Goal: Communication & Community: Answer question/provide support

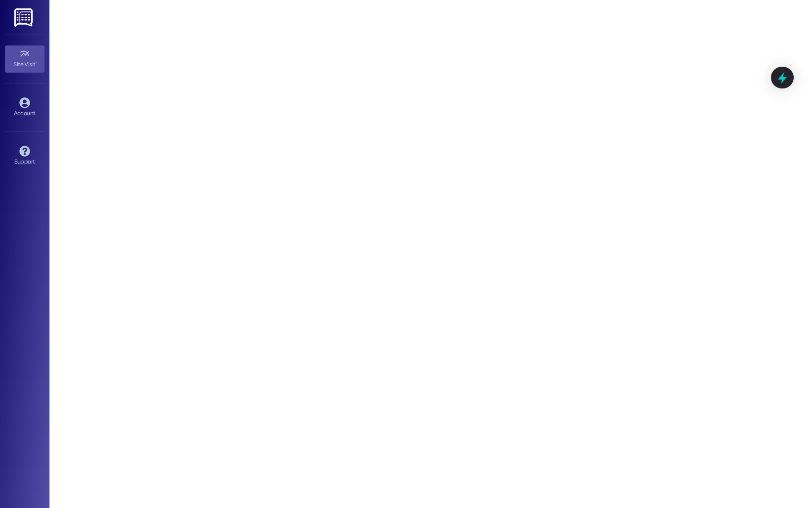
drag, startPoint x: 0, startPoint y: 0, endPoint x: 28, endPoint y: 229, distance: 230.5
click at [28, 229] on div "Site Visit • Go to Site Visit Account Go to Account Support Go to Support" at bounding box center [24, 254] width 49 height 508
click at [41, 17] on div "Site Visit • Go to Site Visit Account Go to Account Support Go to Support" at bounding box center [24, 254] width 49 height 508
click at [34, 18] on img at bounding box center [24, 17] width 20 height 18
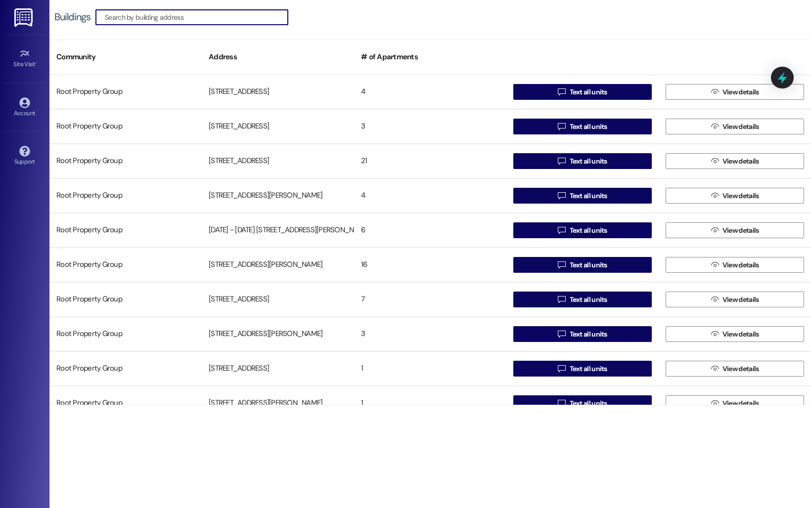
click at [24, 201] on div "Site Visit • Go to Site Visit Account Go to Account Support Go to Support" at bounding box center [24, 254] width 49 height 508
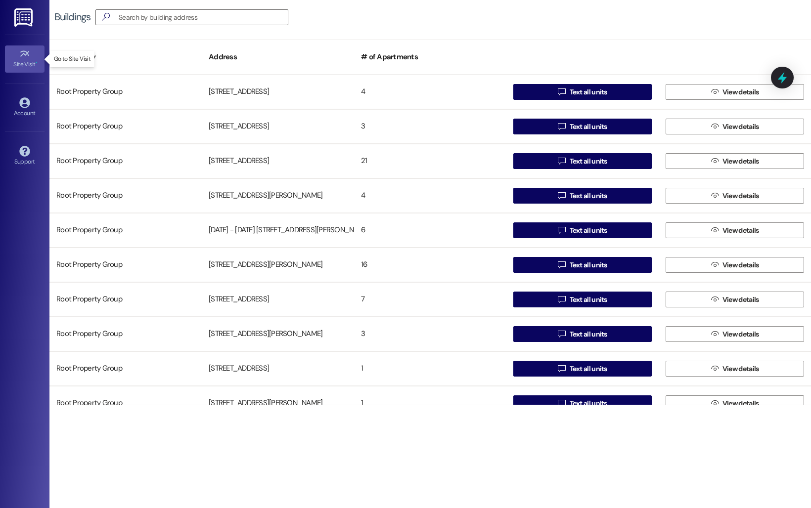
click at [29, 63] on div "Site Visit •" at bounding box center [24, 64] width 49 height 10
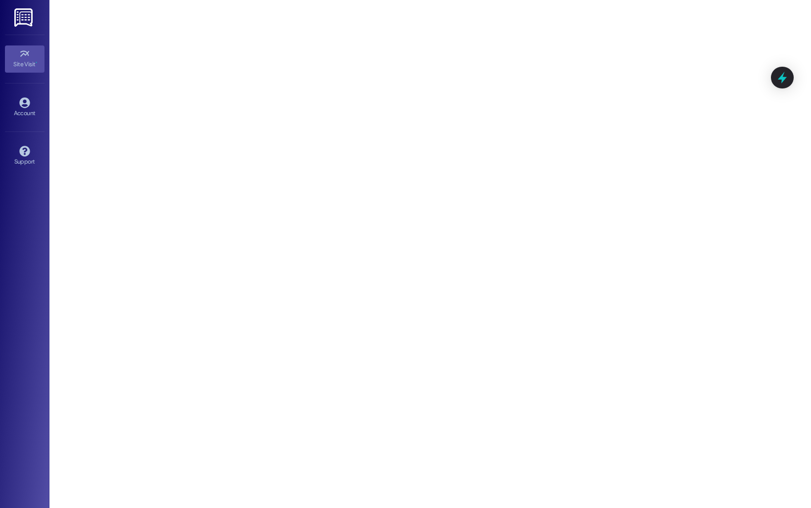
click at [17, 28] on link at bounding box center [24, 17] width 32 height 35
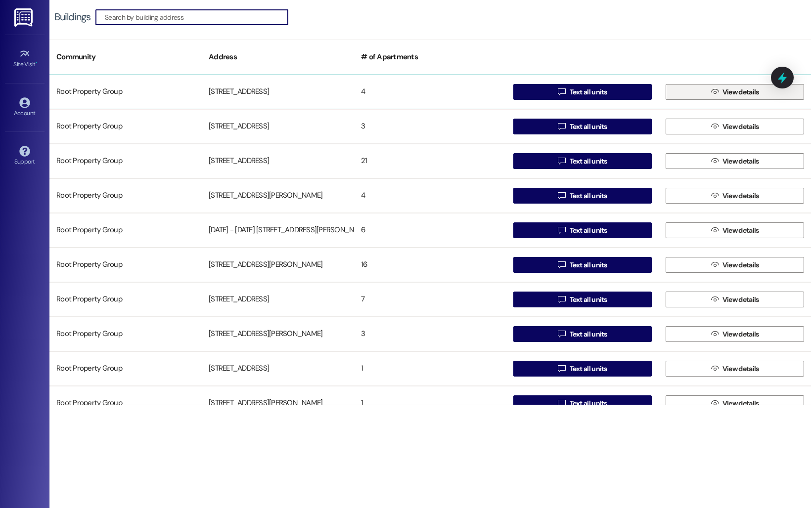
click at [689, 96] on button " View details" at bounding box center [734, 92] width 138 height 16
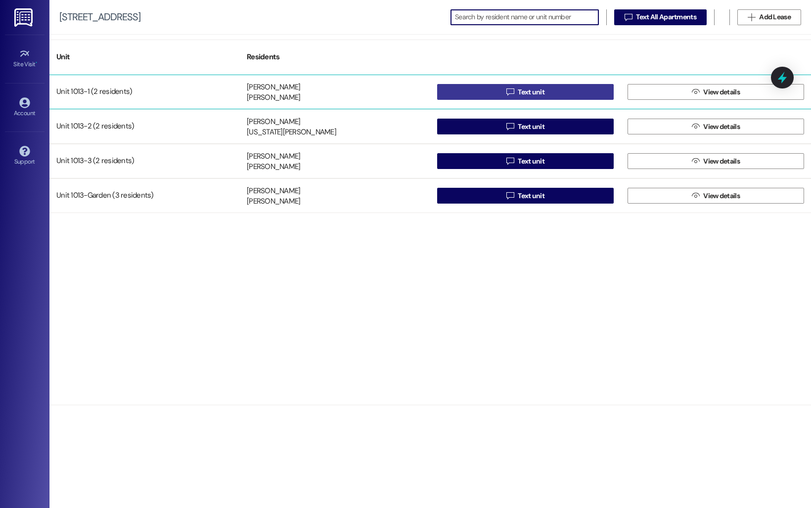
click at [530, 90] on span "Text unit" at bounding box center [530, 92] width 27 height 10
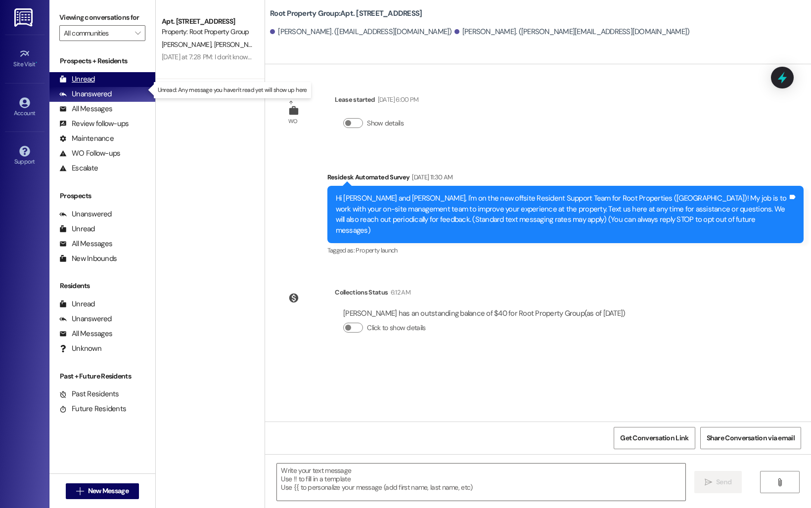
type textarea "Fetching suggested responses. Please feel free to read through the conversation…"
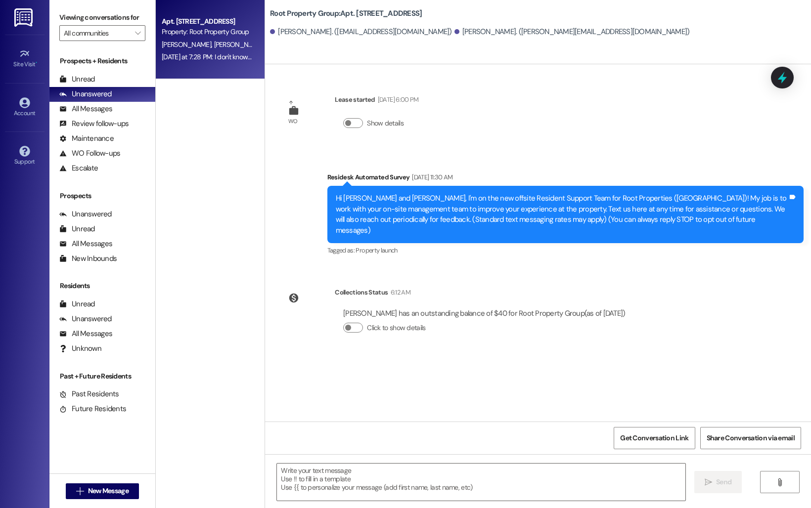
click at [172, 31] on div "Property: Root Property Group" at bounding box center [207, 32] width 91 height 10
type textarea "Fetching suggested responses. Please feel free to read through the conversation…"
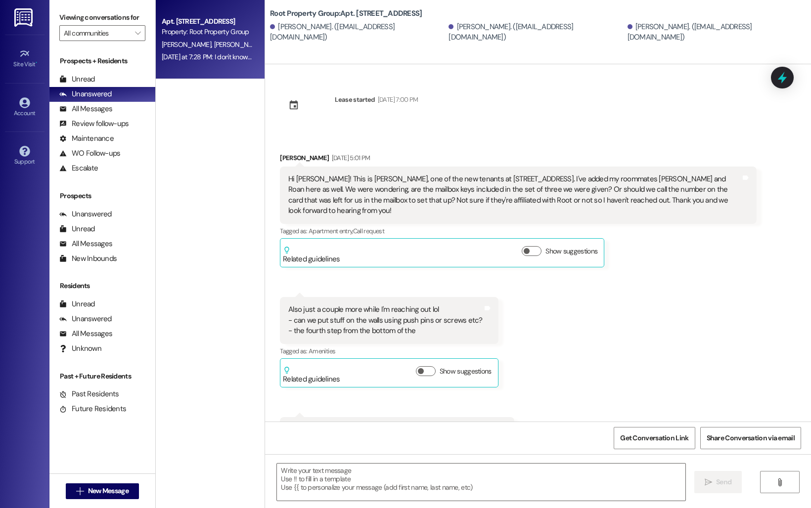
scroll to position [3380, 0]
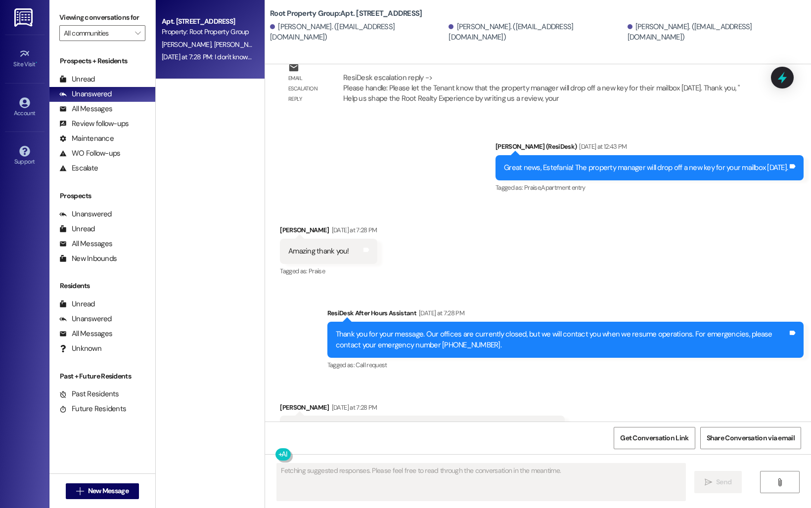
click at [562, 380] on div "Received via SMS [PERSON_NAME] [DATE] at 7:28 PM I don't know if anyone will be…" at bounding box center [538, 422] width 546 height 84
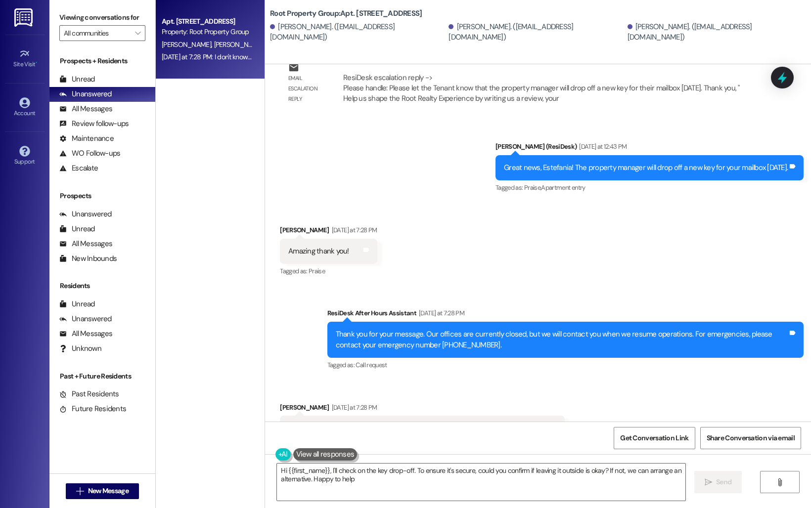
type textarea "Hi {{first_name}}, I'll check on the key drop-off. To ensure it's secure, could…"
click at [564, 209] on div "Received via SMS [PERSON_NAME] [DATE] at 7:28 PM Amazing thank you! Tags and no…" at bounding box center [538, 245] width 546 height 84
click at [449, 438] on div "Get Conversation Link Share Conversation via email" at bounding box center [538, 438] width 546 height 33
click at [93, 114] on div "All Messages" at bounding box center [85, 109] width 53 height 10
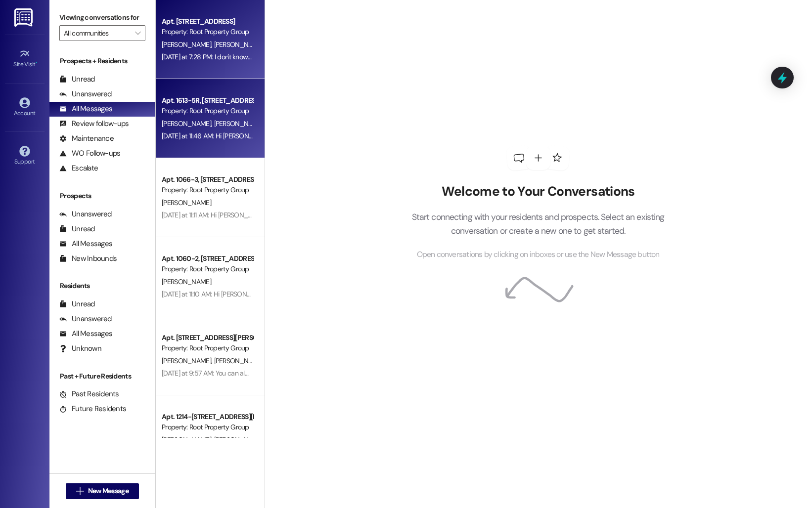
click at [194, 111] on div "Property: Root Property Group" at bounding box center [207, 111] width 91 height 10
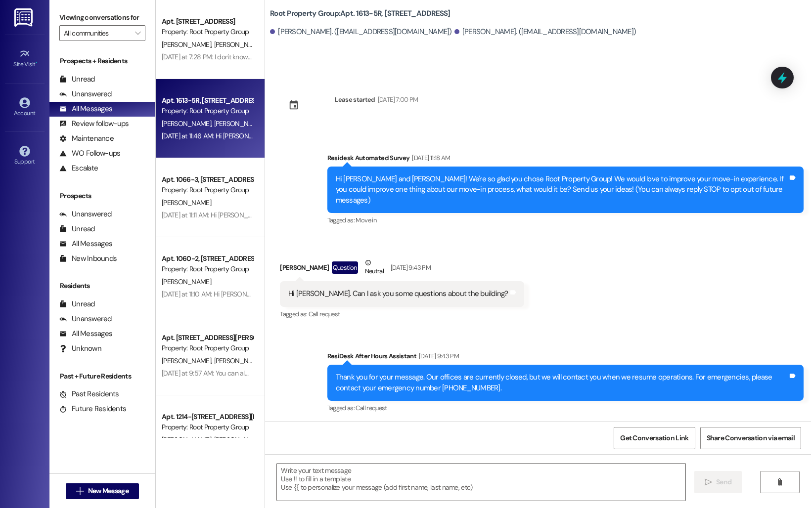
scroll to position [1820, 0]
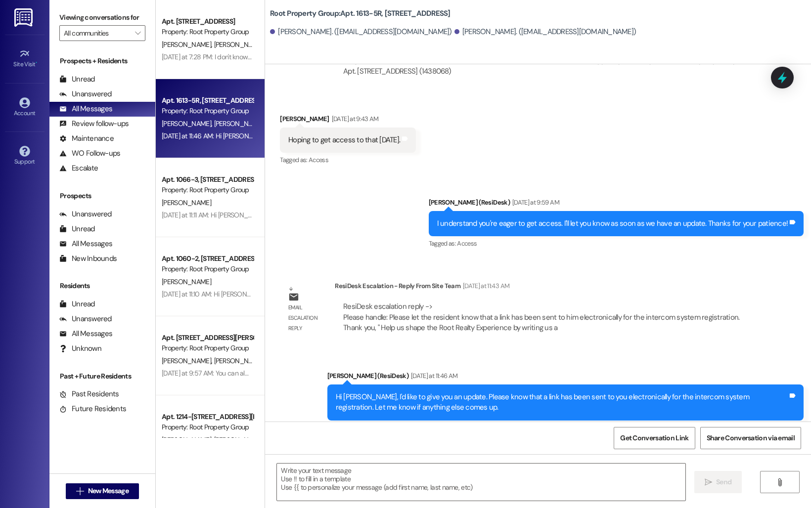
type textarea "Fetching suggested responses. Please feel free to read through the conversation…"
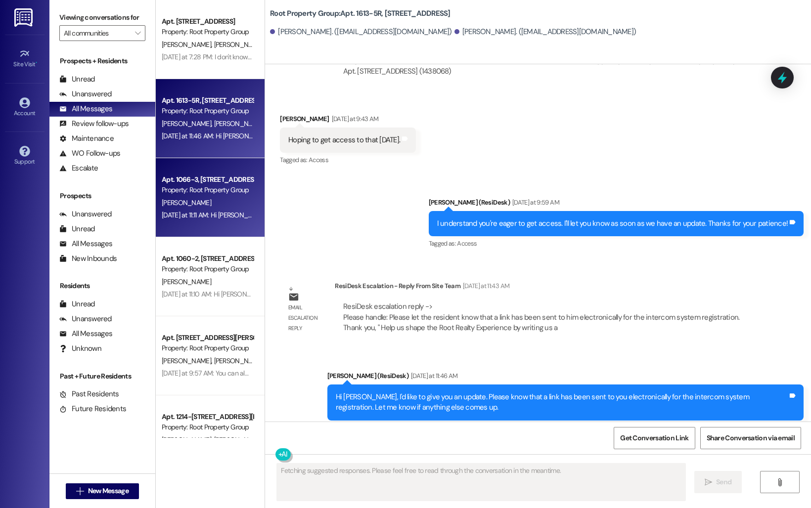
click at [189, 176] on div "Apt. 1066-3, [STREET_ADDRESS]" at bounding box center [207, 179] width 91 height 10
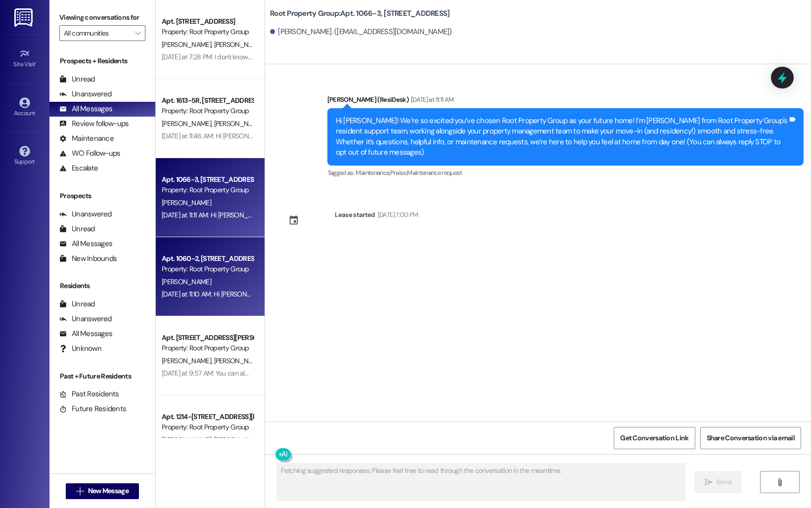
scroll to position [0, 0]
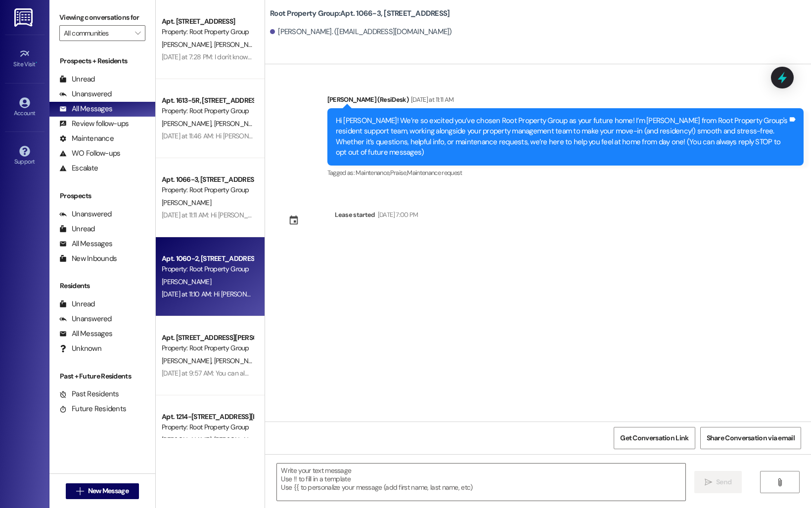
type textarea "Fetching suggested responses. Please feel free to read through the conversation…"
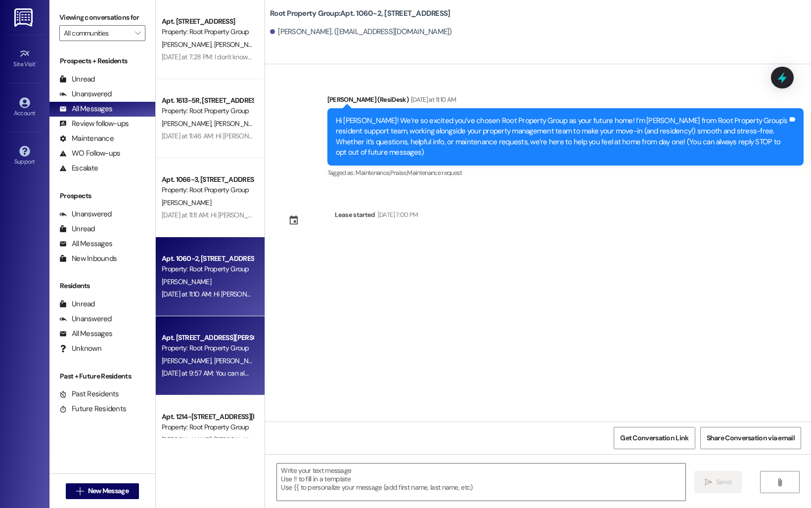
click at [175, 336] on div "Apt. [STREET_ADDRESS][PERSON_NAME][PERSON_NAME]" at bounding box center [207, 338] width 91 height 10
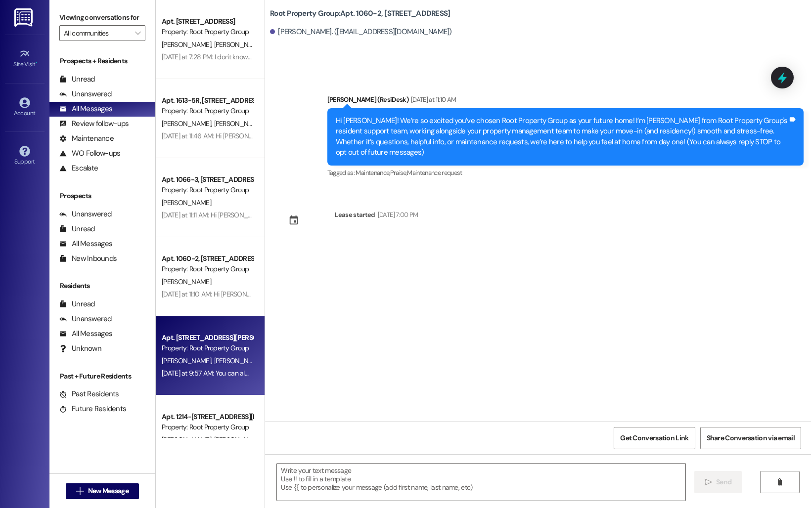
type textarea "Fetching suggested responses. Please feel free to read through the conversation…"
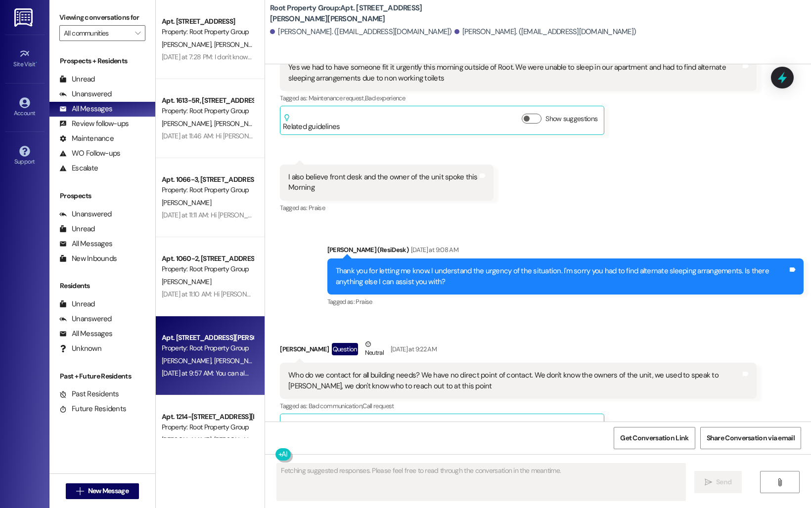
scroll to position [1876, 0]
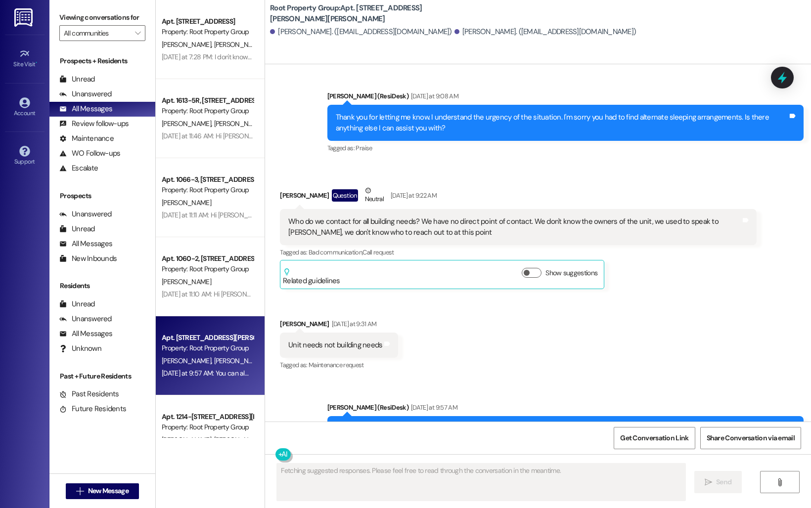
click at [551, 276] on div "Received via SMS [PERSON_NAME] Question Neutral [DATE] at 9:22 AM Who do we con…" at bounding box center [538, 271] width 546 height 217
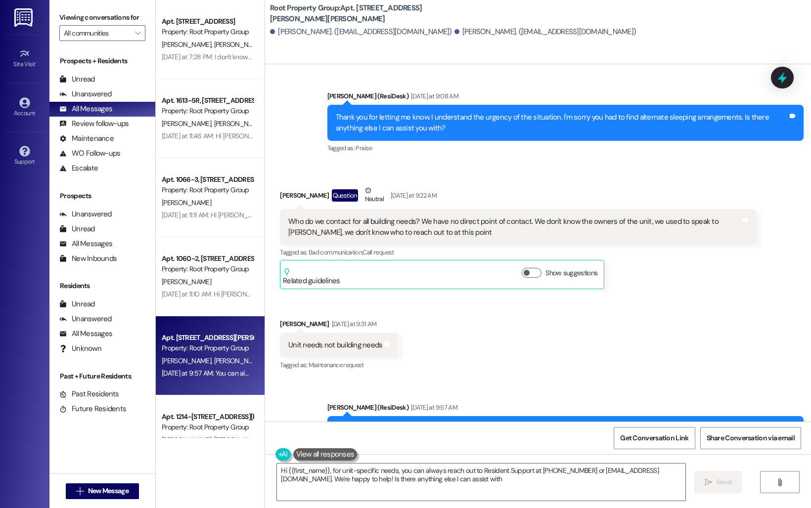
type textarea "Hi {{first_name}}, for unit-specific needs, you can always reach out to Residen…"
click at [16, 64] on div "Site Visit •" at bounding box center [24, 64] width 49 height 10
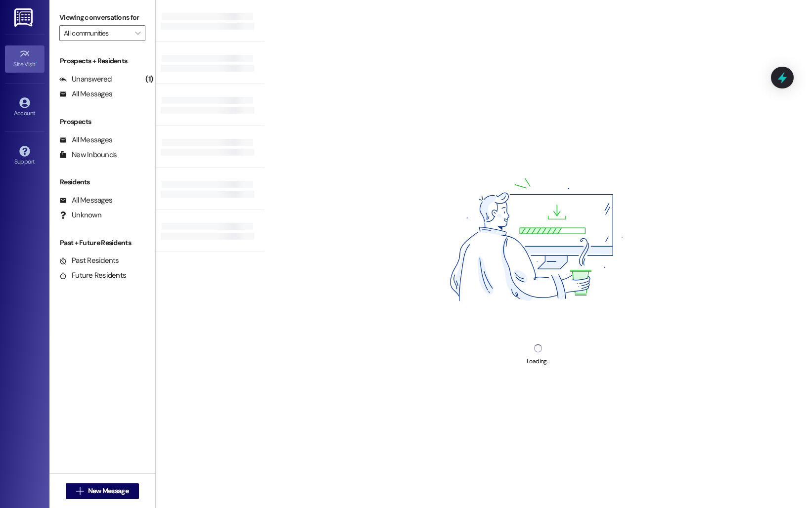
click at [24, 52] on icon at bounding box center [24, 53] width 11 height 11
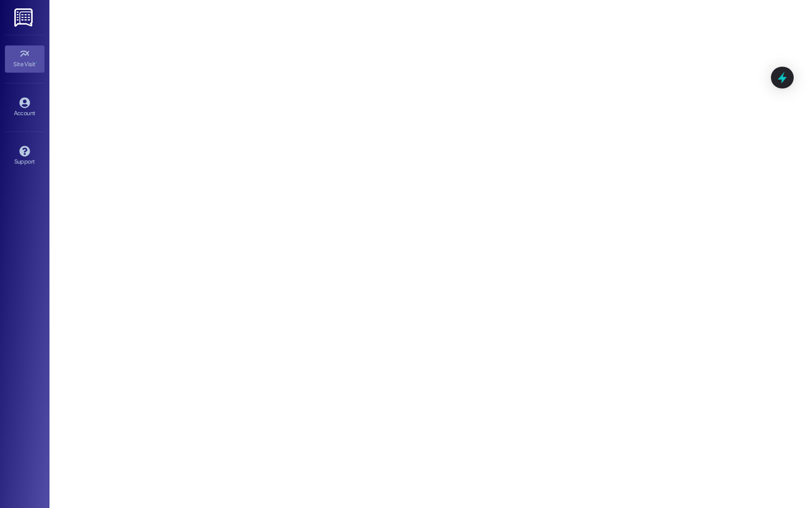
click at [32, 198] on div "Site Visit • Go to Site Visit Account Go to Account Support Go to Support" at bounding box center [24, 254] width 49 height 508
